Goal: Navigation & Orientation: Find specific page/section

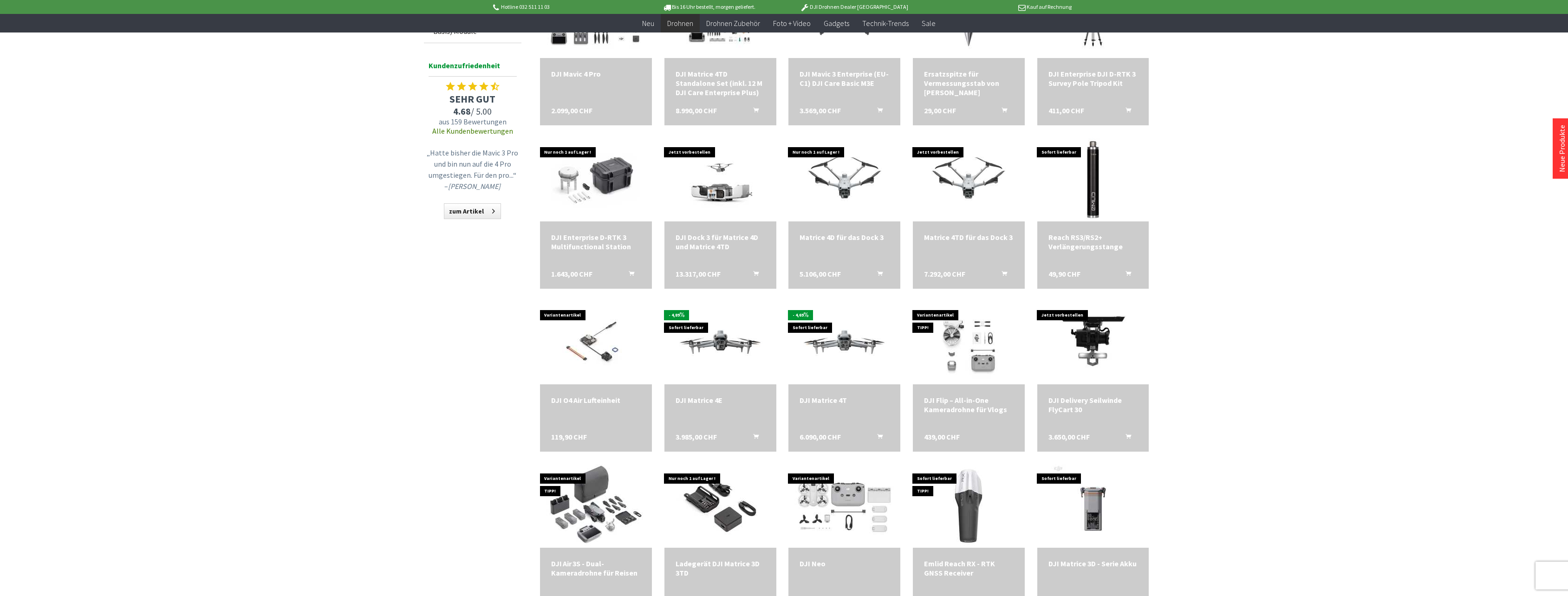
scroll to position [883, 0]
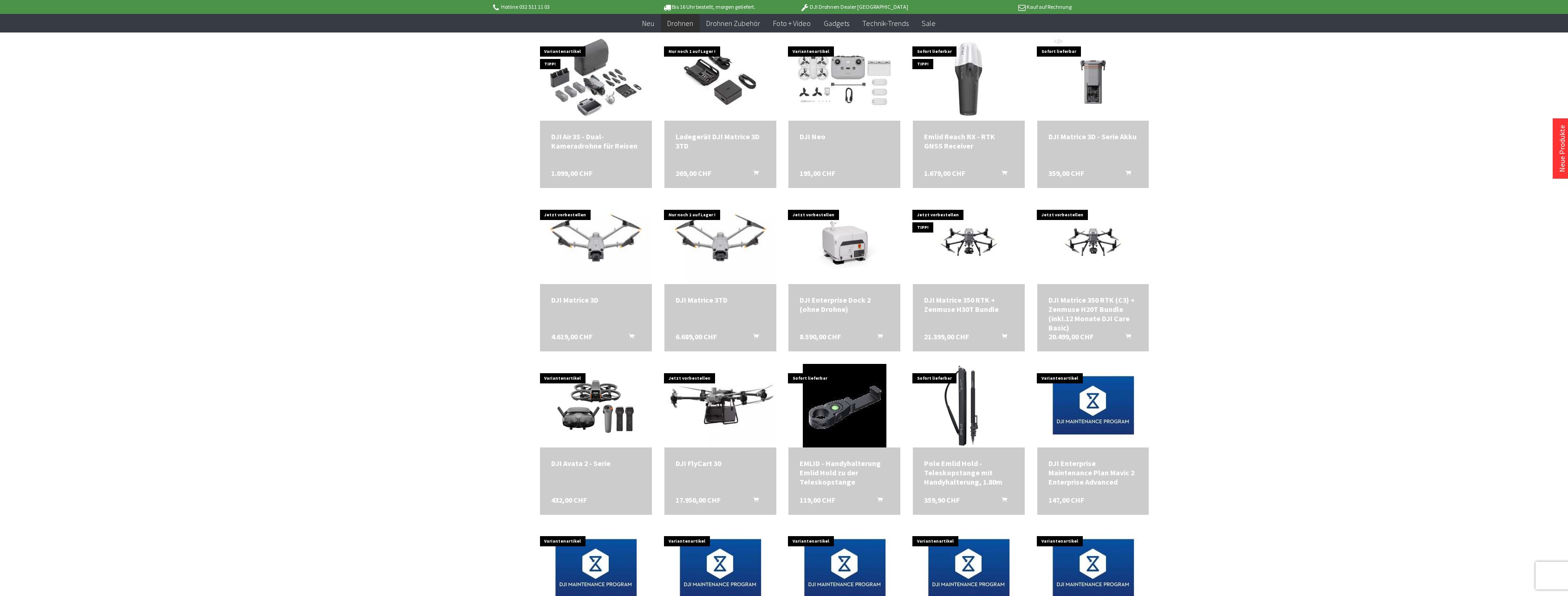
scroll to position [1347, 0]
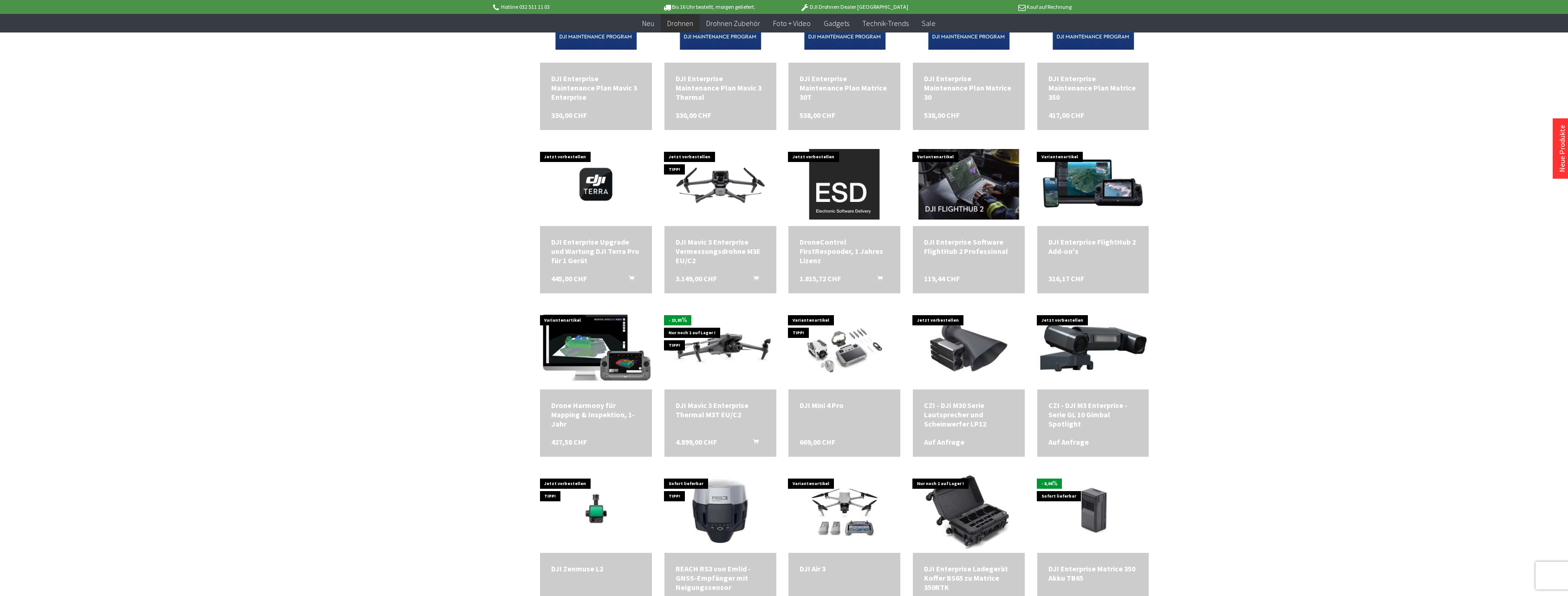
scroll to position [1858, 0]
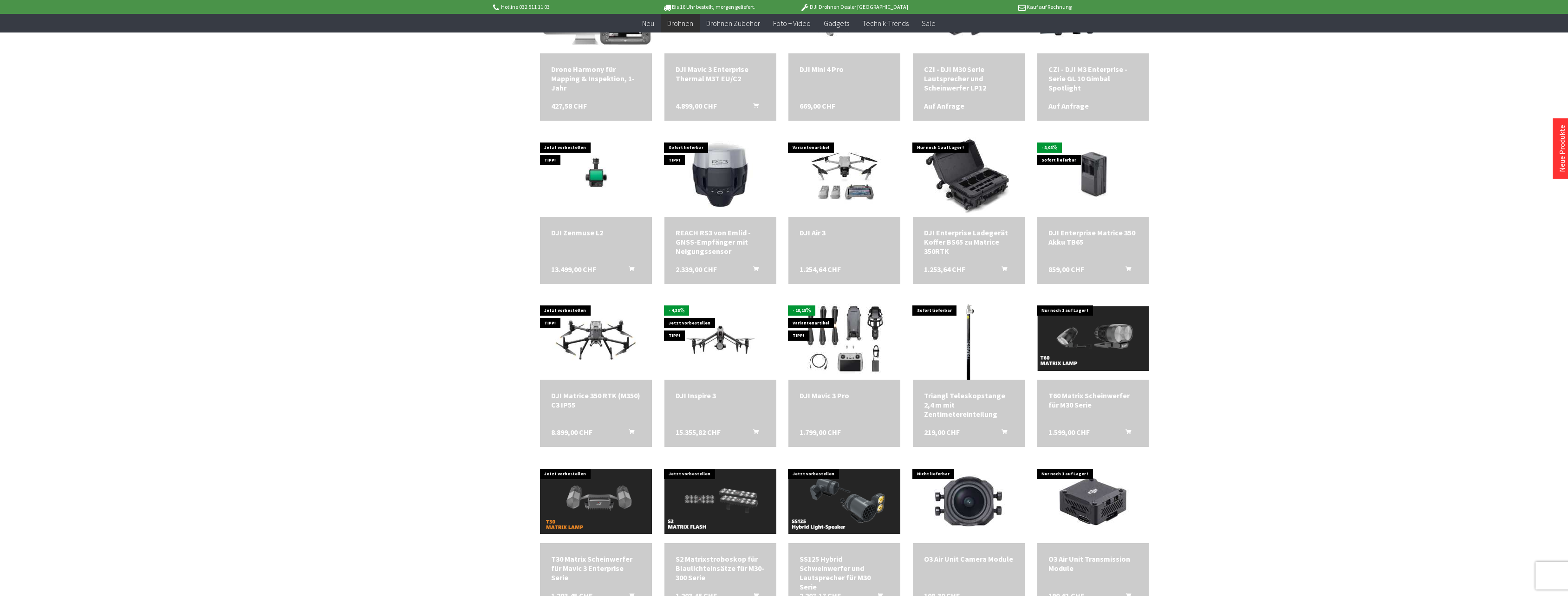
scroll to position [2182, 0]
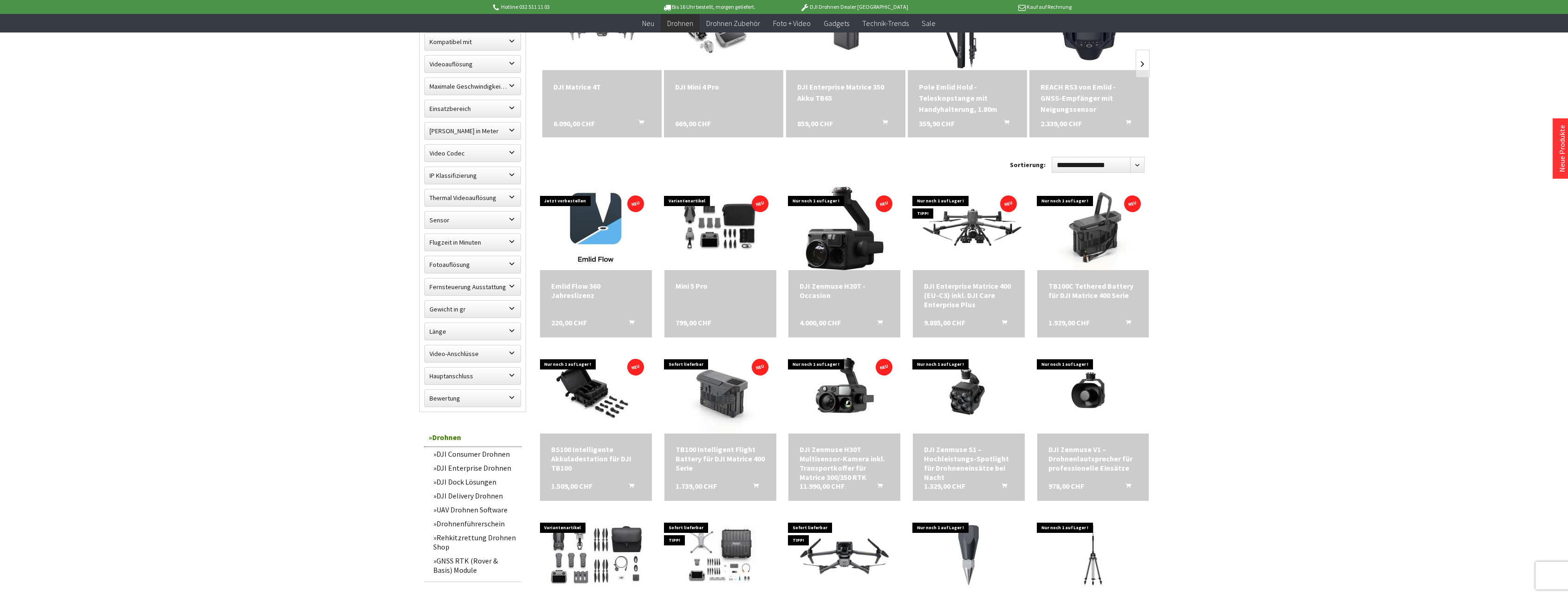
scroll to position [557, 0]
